Goal: Task Accomplishment & Management: Complete application form

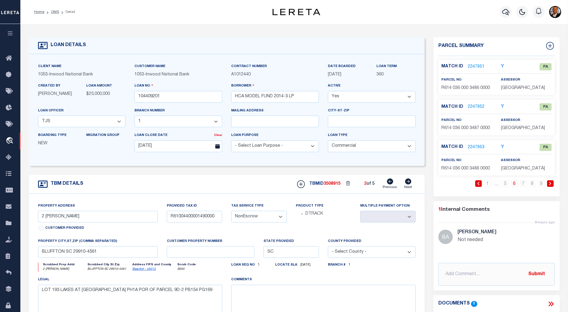
select select "14140"
select select "91"
select select "20"
select select "NonEscrow"
click at [16, 42] on button "button" at bounding box center [10, 34] width 20 height 20
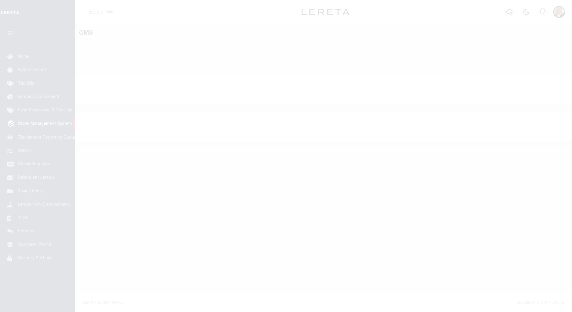
select select "200"
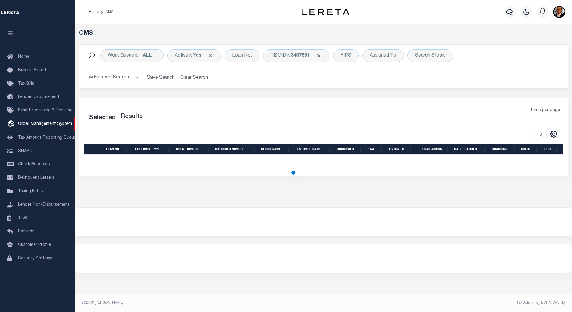
select select "200"
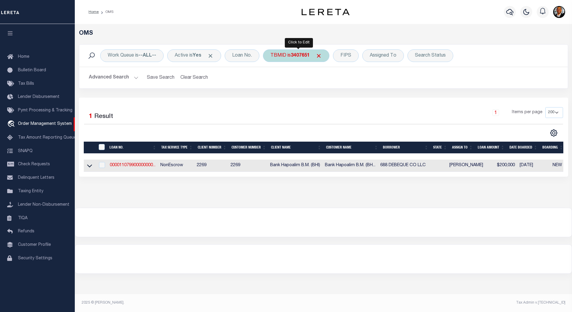
click at [303, 54] on b "3407651" at bounding box center [300, 55] width 19 height 5
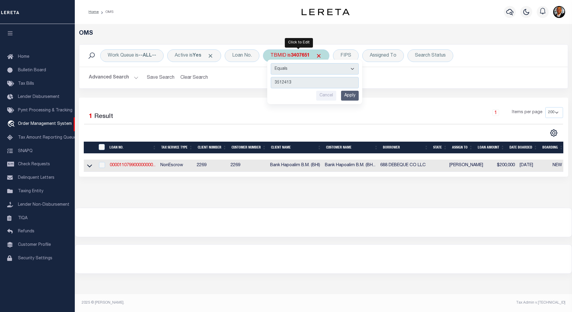
type input "3512413"
click at [355, 98] on input "Apply" at bounding box center [350, 96] width 18 height 10
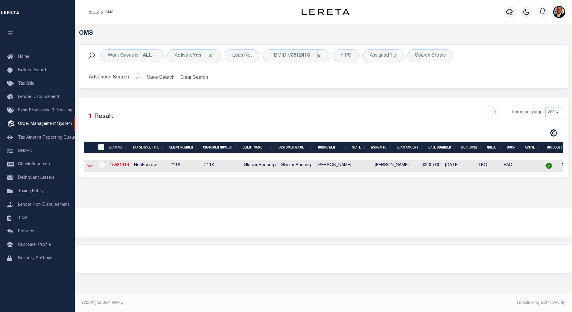
click at [90, 168] on icon at bounding box center [89, 166] width 5 height 3
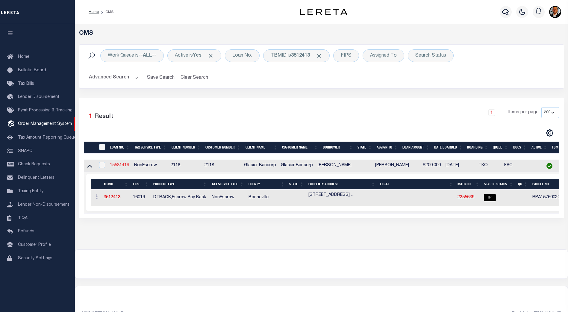
click at [122, 165] on link "15581419" at bounding box center [119, 165] width 19 height 4
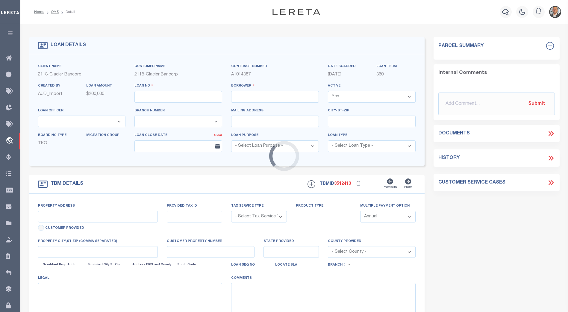
type input "15581419"
type input "BOAM CURTIS"
select select
select select "100"
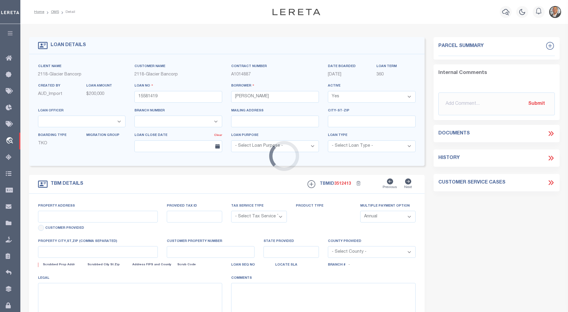
select select "NonEscrow"
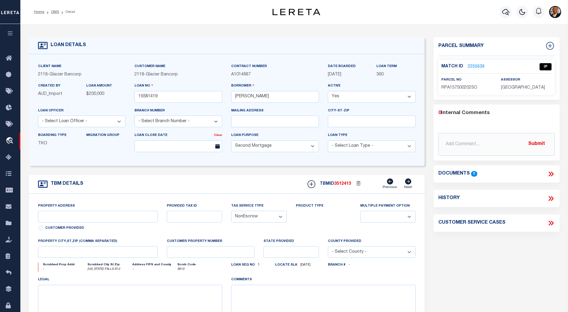
select select "164180"
select select "3688"
type input "3725 FIELDGATE LN"
type input "RPA1575002025O"
select select
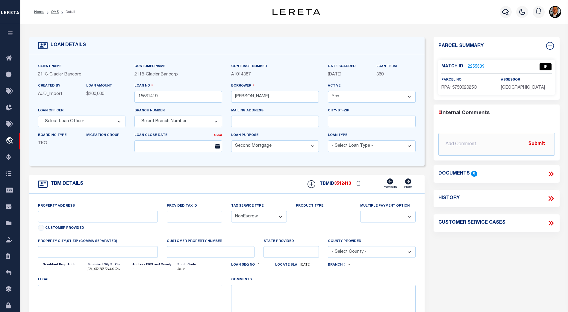
type input "IDAHO FALLS ID 0"
type input "97654335"
click at [474, 65] on link "2255639" at bounding box center [475, 67] width 17 height 6
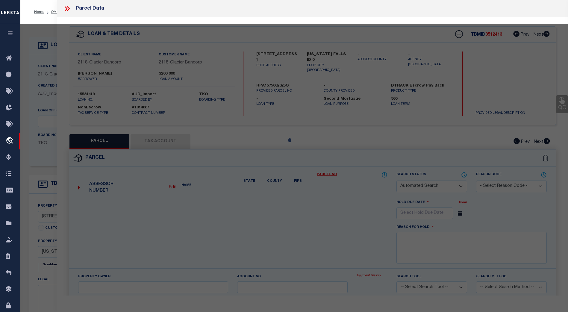
checkbox input "false"
select select "IP"
type input "BOAM PATRICIA JEAN"
select select "AGW"
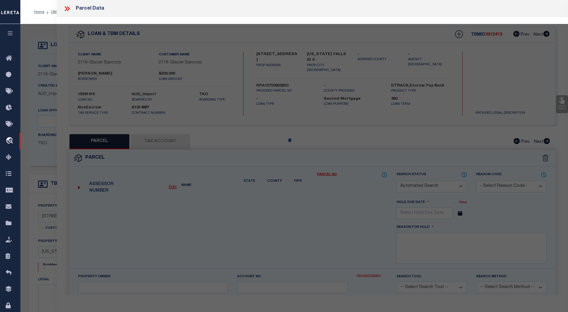
select select "ADD"
type input "3725 FIELDGATE LN"
type input "IDAHO FALLS ID"
type textarea "LOT 25, BLOCK 2, THE MEADOWS # 6 N1/2, SEC 32, T 2N, R 38"
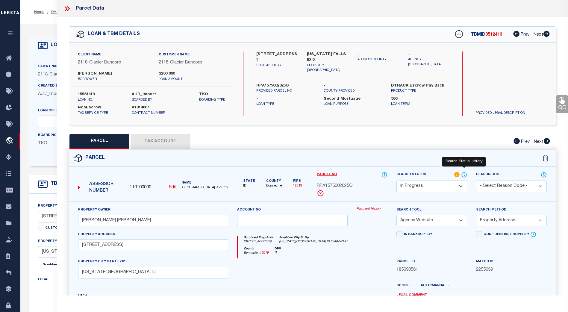
click at [465, 173] on icon at bounding box center [464, 174] width 6 height 7
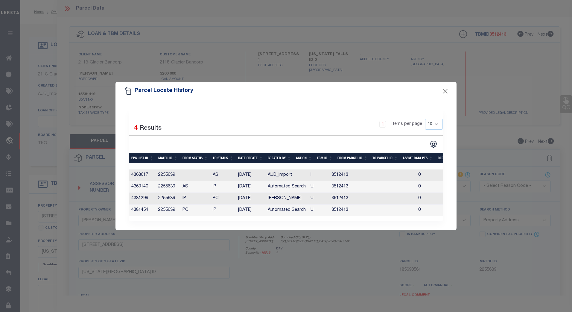
drag, startPoint x: 244, startPoint y: 218, endPoint x: 296, endPoint y: 219, distance: 52.1
click at [296, 219] on div "Selected 4 Results 1 Items per page 10 25 50 100" at bounding box center [286, 165] width 314 height 112
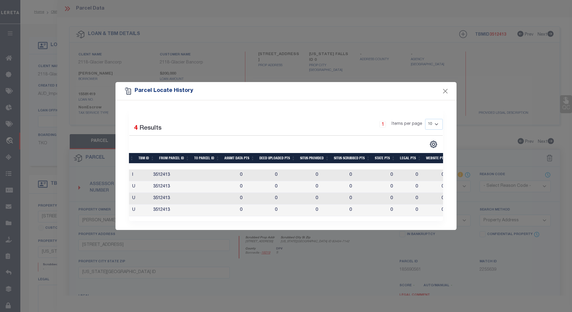
scroll to position [0, 128]
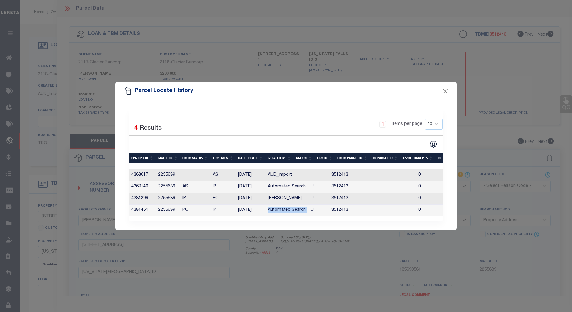
drag, startPoint x: 267, startPoint y: 210, endPoint x: 307, endPoint y: 211, distance: 40.1
click at [307, 211] on tr "4381454 2255639 PC IP 09/12/2025 Automated Search U 3512413 0 0 0 0 0 0 0 0" at bounding box center [401, 210] width 544 height 12
click at [447, 89] on button "Close" at bounding box center [446, 91] width 8 height 8
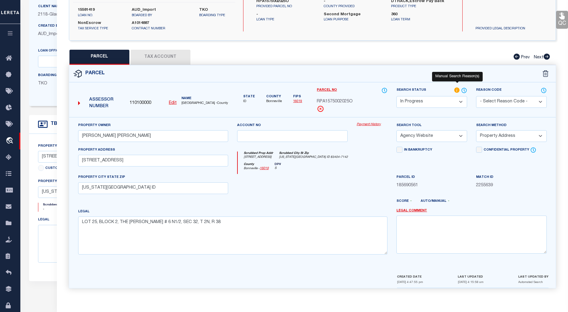
click at [458, 88] on icon at bounding box center [456, 89] width 5 height 5
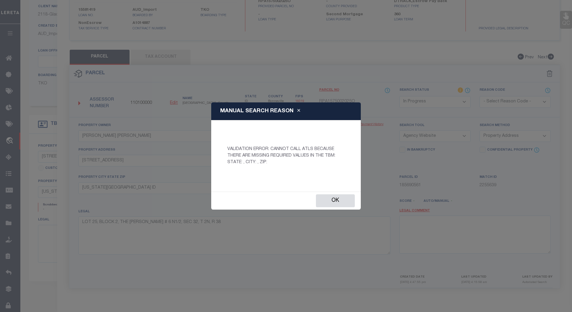
click at [300, 110] on button "Close" at bounding box center [299, 111] width 10 height 7
